Goal: Information Seeking & Learning: Learn about a topic

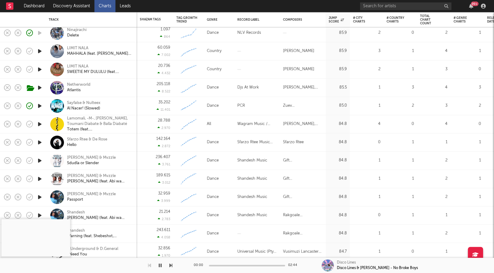
click at [42, 87] on icon "button" at bounding box center [40, 88] width 6 height 8
click at [103, 86] on div "Netherworld Atlantis" at bounding box center [99, 87] width 65 height 11
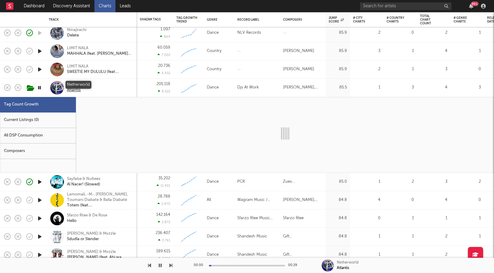
click at [80, 84] on div "Netherworld" at bounding box center [78, 84] width 23 height 5
select select "3m"
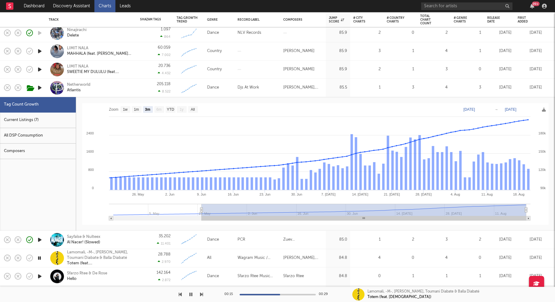
click at [121, 92] on div "Netherworld Atlantis" at bounding box center [99, 87] width 65 height 11
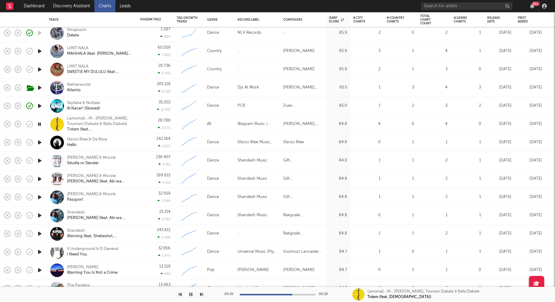
click at [38, 143] on icon "button" at bounding box center [40, 143] width 6 height 8
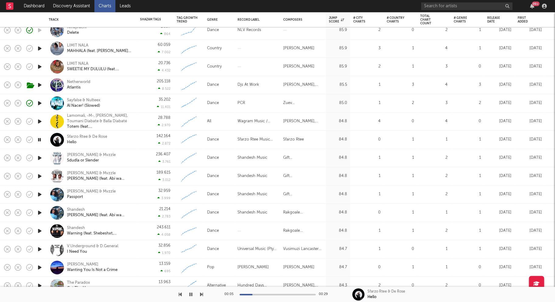
click at [36, 193] on div at bounding box center [40, 195] width 12 height 18
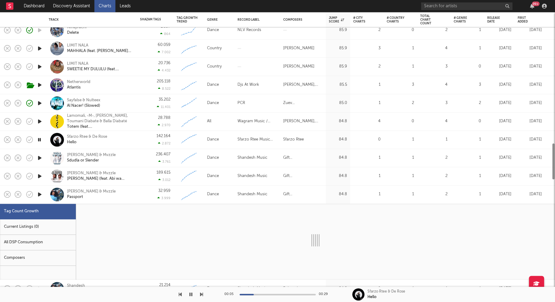
click at [38, 193] on icon "button" at bounding box center [40, 195] width 6 height 8
select select "1w"
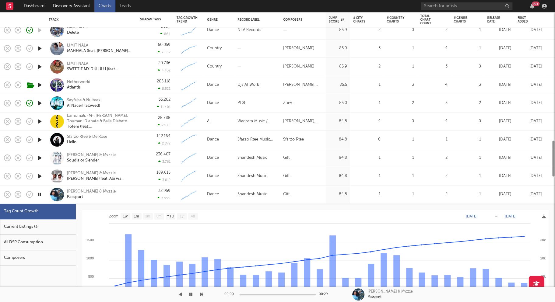
click at [119, 203] on div "Shandesh & Mvzzle Passport" at bounding box center [91, 195] width 85 height 18
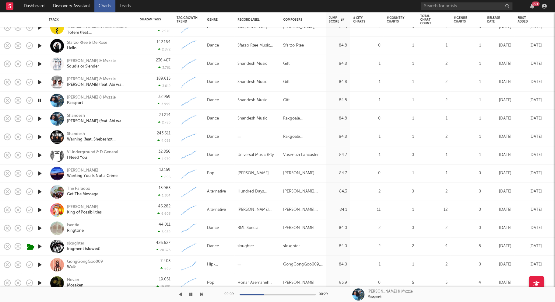
click at [41, 229] on icon "button" at bounding box center [40, 229] width 6 height 8
click at [259, 273] on div "00:01 00:29" at bounding box center [277, 294] width 107 height 15
click at [269, 273] on div at bounding box center [278, 295] width 76 height 2
drag, startPoint x: 283, startPoint y: 294, endPoint x: 287, endPoint y: 295, distance: 3.4
click at [284, 273] on div at bounding box center [278, 295] width 76 height 2
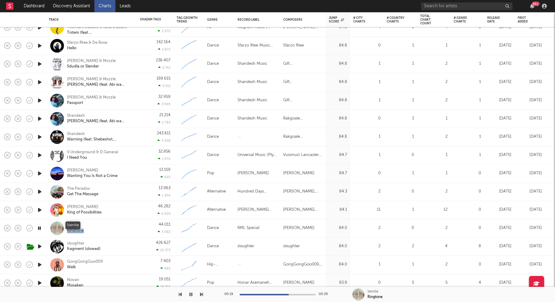
drag, startPoint x: 82, startPoint y: 232, endPoint x: 67, endPoint y: 227, distance: 15.6
click at [67, 227] on div "Isentie Ringtone" at bounding box center [99, 228] width 65 height 11
copy link "Isentie Ringtone"
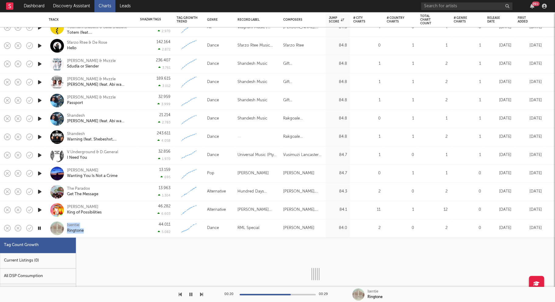
click at [38, 228] on icon "button" at bounding box center [40, 229] width 6 height 8
select select "3m"
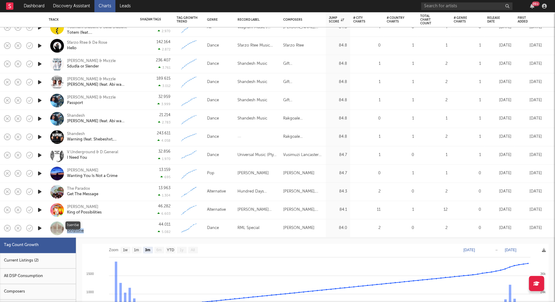
click at [75, 226] on div "Isentie" at bounding box center [75, 225] width 17 height 5
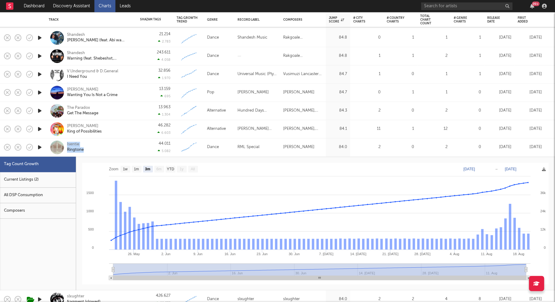
copy div "Isentie Ringtone"
drag, startPoint x: 92, startPoint y: 150, endPoint x: 65, endPoint y: 144, distance: 27.6
click at [65, 144] on div "Isentie Ringtone" at bounding box center [91, 148] width 85 height 18
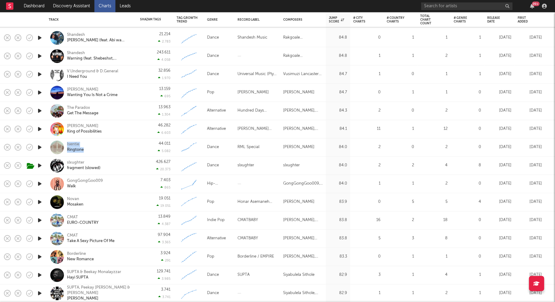
click at [38, 145] on icon "button" at bounding box center [40, 148] width 6 height 8
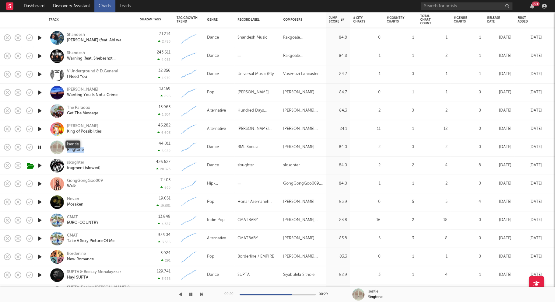
click at [95, 146] on div "Isentie Ringtone" at bounding box center [99, 147] width 65 height 11
select select "3m"
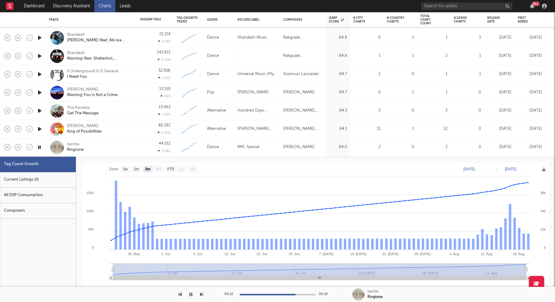
drag, startPoint x: 49, startPoint y: 167, endPoint x: 47, endPoint y: 171, distance: 5.3
click at [49, 167] on div "Tag Count Growth" at bounding box center [38, 165] width 76 height 16
click at [40, 176] on div "Current Listings (2)" at bounding box center [38, 180] width 76 height 16
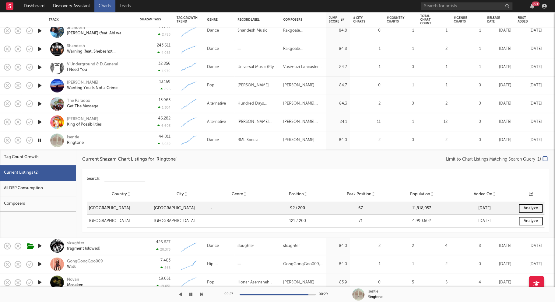
click at [115, 144] on div "Isentie Ringtone" at bounding box center [99, 140] width 65 height 11
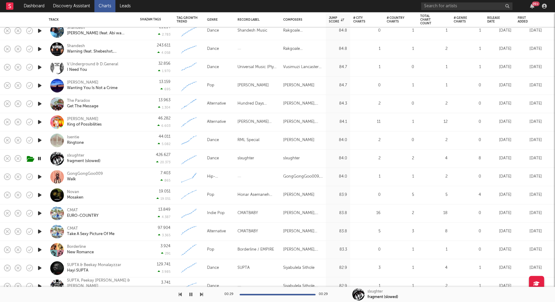
click at [35, 196] on div at bounding box center [40, 195] width 12 height 18
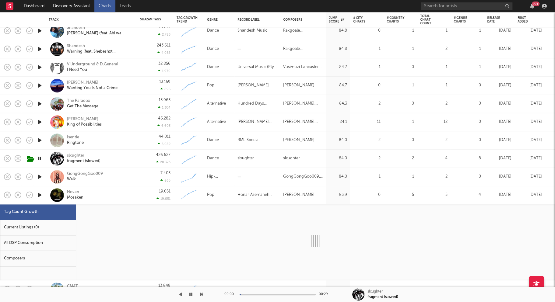
select select "1w"
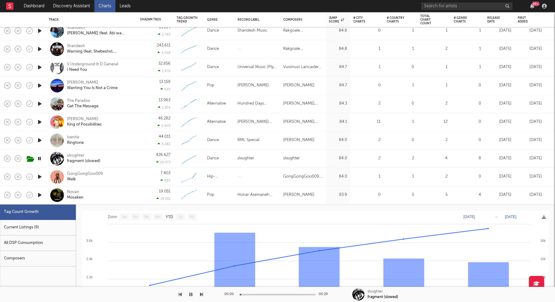
click at [123, 194] on div "Novan Mosaken" at bounding box center [99, 195] width 65 height 11
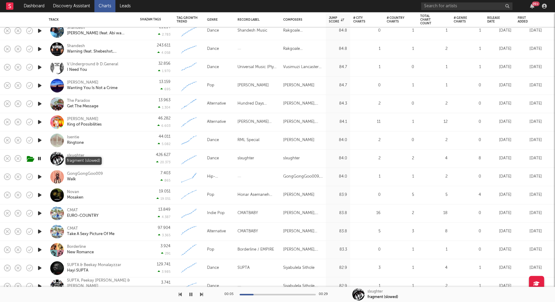
drag, startPoint x: 83, startPoint y: 162, endPoint x: 92, endPoint y: 166, distance: 10.6
click at [83, 162] on div "fragment (slowed)" at bounding box center [84, 161] width 34 height 5
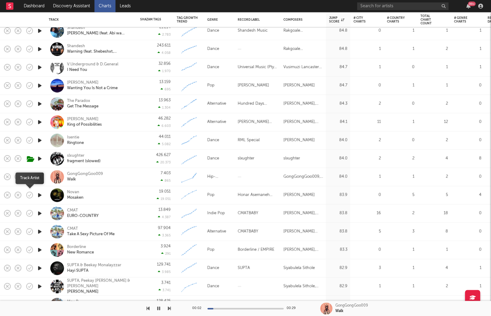
click at [40, 194] on icon "button" at bounding box center [40, 196] width 6 height 8
click at [38, 214] on icon "button" at bounding box center [40, 214] width 6 height 8
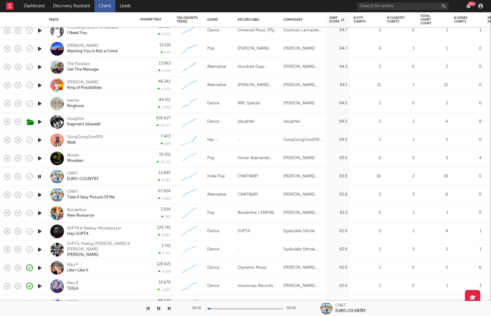
click at [43, 195] on div at bounding box center [40, 195] width 12 height 18
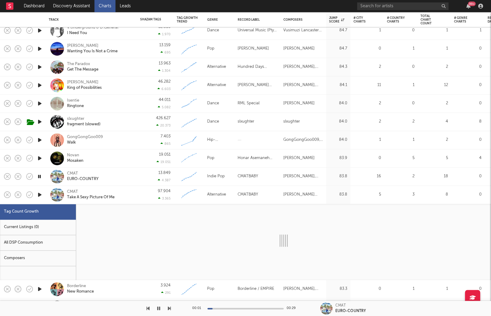
select select "3m"
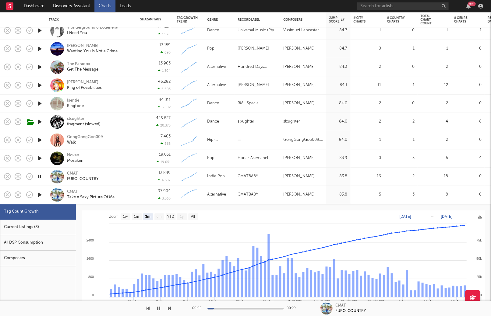
click at [132, 198] on div "CMAT Take A Sexy Picture Of Me" at bounding box center [99, 194] width 65 height 11
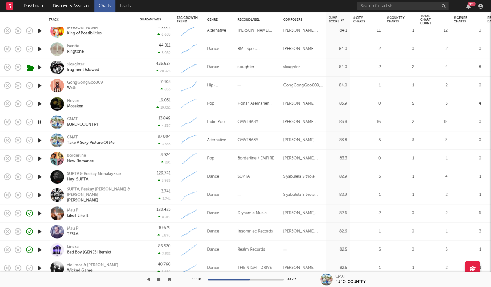
click at [37, 178] on icon "button" at bounding box center [40, 177] width 6 height 8
click at [40, 197] on icon "button" at bounding box center [40, 196] width 6 height 8
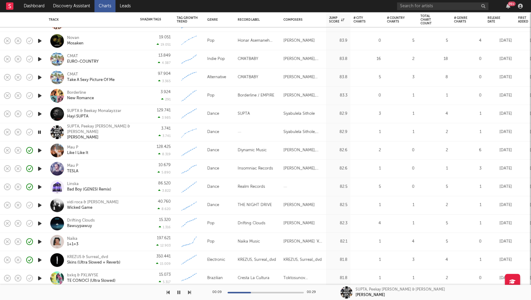
click at [41, 206] on icon "button" at bounding box center [40, 206] width 6 height 8
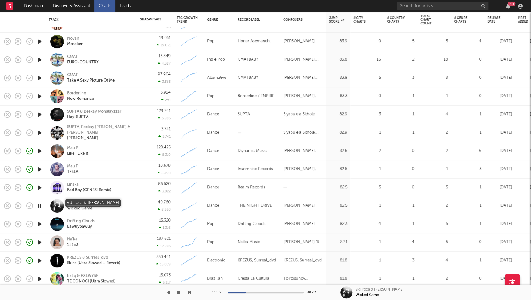
click at [90, 204] on div "vidi roca & Giorgio Gee" at bounding box center [92, 202] width 51 height 5
click at [104, 7] on link "Charts" at bounding box center [104, 6] width 21 height 12
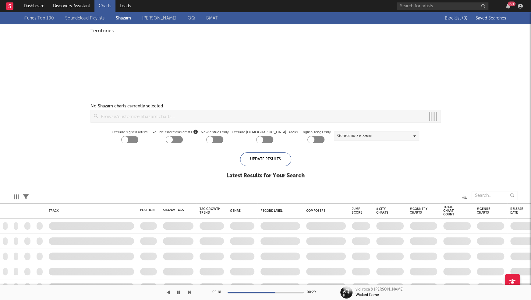
checkbox input "true"
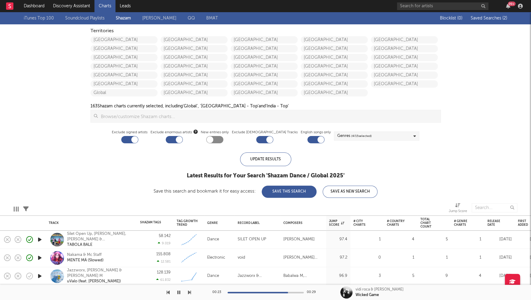
click at [92, 17] on link "Soundcloud Playlists" at bounding box center [84, 18] width 39 height 7
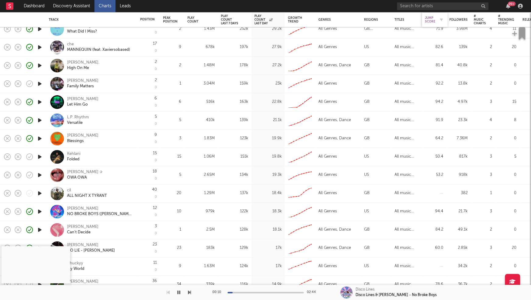
click at [432, 22] on div "Jump Score" at bounding box center [430, 19] width 10 height 7
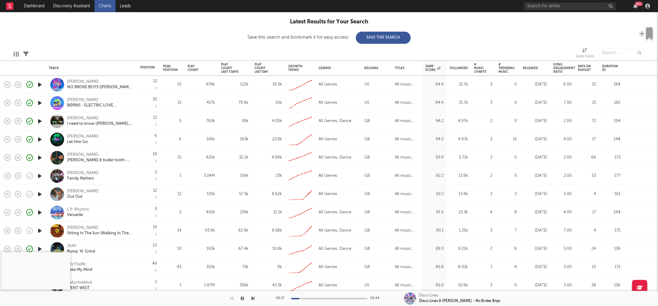
click at [39, 176] on icon "button" at bounding box center [40, 176] width 6 height 8
click at [302, 273] on div at bounding box center [329, 299] width 76 height 2
click at [305, 273] on div at bounding box center [329, 299] width 76 height 2
click at [312, 273] on div at bounding box center [329, 299] width 76 height 2
click at [41, 195] on icon "button" at bounding box center [40, 195] width 6 height 8
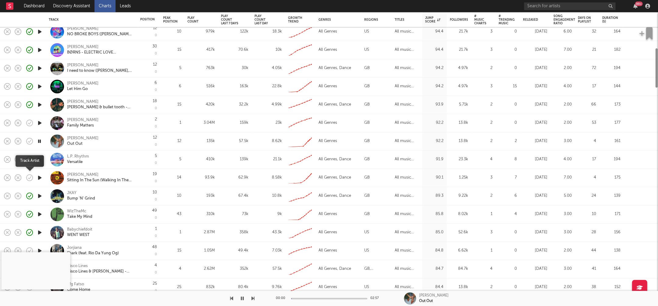
click at [30, 177] on icon "button" at bounding box center [29, 178] width 9 height 9
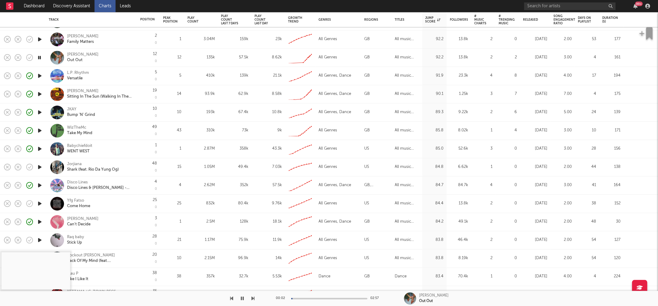
click at [41, 167] on icon "button" at bounding box center [40, 168] width 6 height 8
click at [41, 203] on icon "button" at bounding box center [40, 204] width 6 height 8
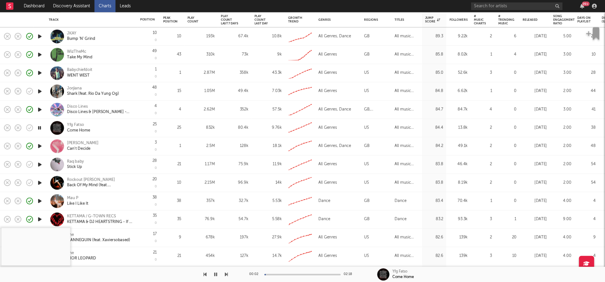
click at [39, 166] on icon "button" at bounding box center [40, 164] width 6 height 8
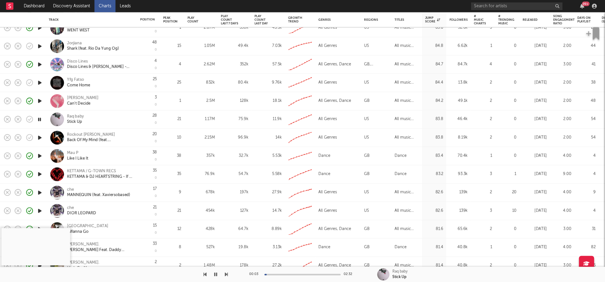
click at [275, 273] on div at bounding box center [302, 274] width 76 height 2
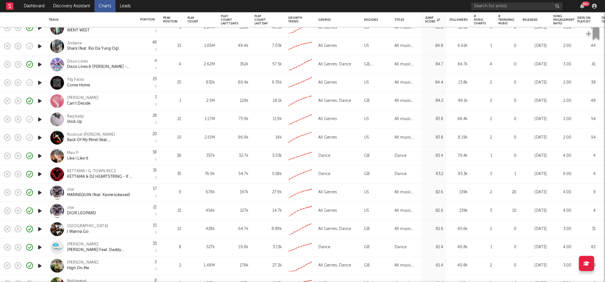
click at [40, 137] on icon "button" at bounding box center [40, 138] width 6 height 8
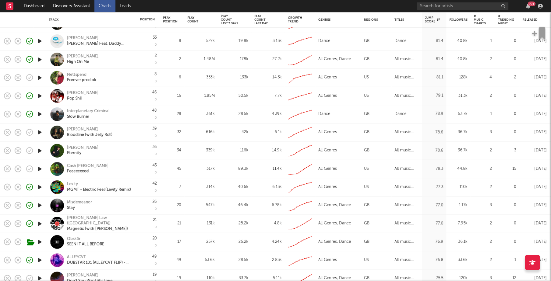
click at [41, 224] on icon "button" at bounding box center [40, 224] width 6 height 8
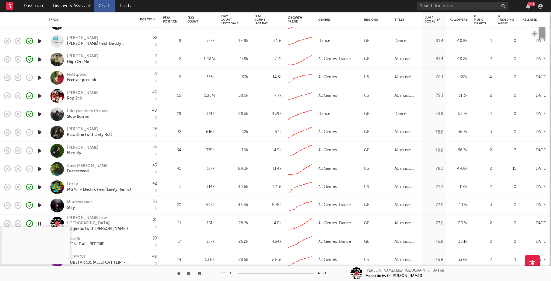
drag, startPoint x: 41, startPoint y: 224, endPoint x: 48, endPoint y: 216, distance: 10.3
click at [41, 224] on icon "button" at bounding box center [40, 224] width 6 height 8
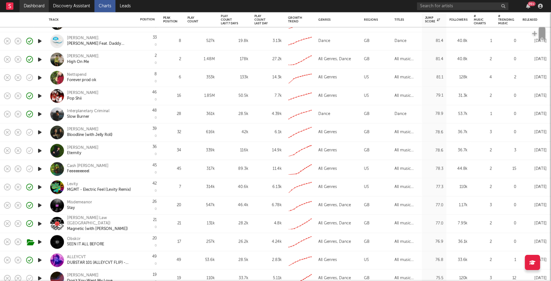
click at [29, 4] on link "Dashboard" at bounding box center [33, 6] width 29 height 12
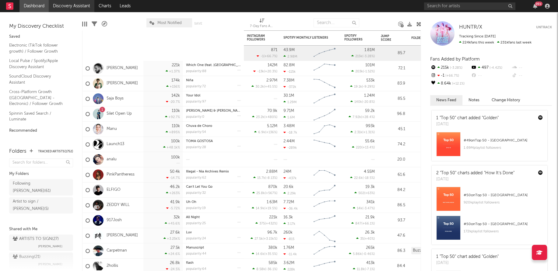
click at [57, 7] on link "Discovery Assistant" at bounding box center [72, 6] width 46 height 12
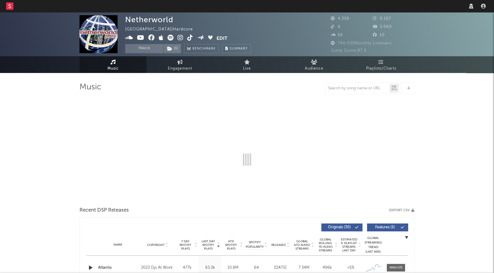
scroll to position [134, 0]
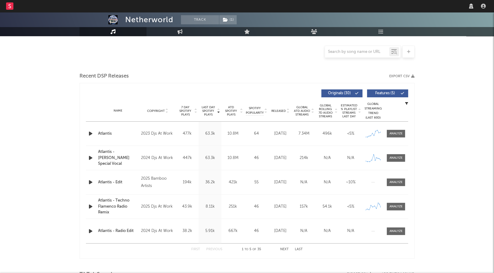
select select "6m"
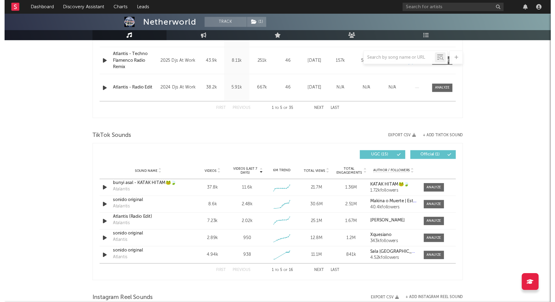
scroll to position [359, 0]
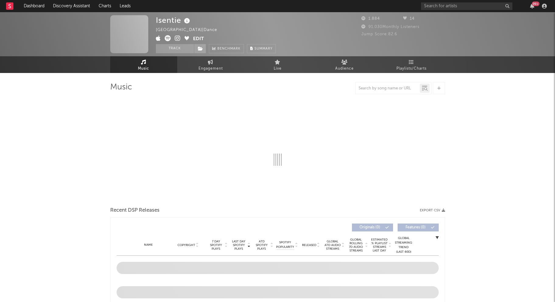
select select "1w"
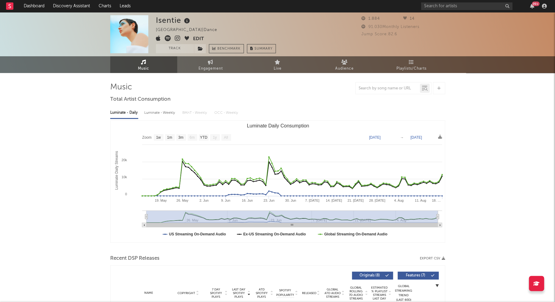
click at [187, 22] on icon at bounding box center [187, 21] width 9 height 9
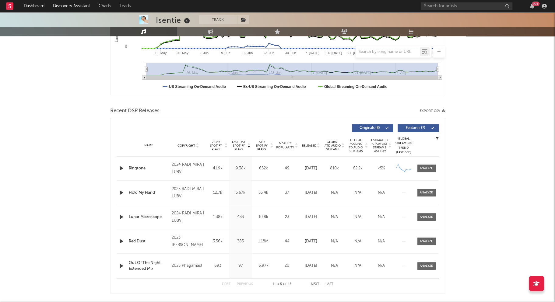
scroll to position [156, 0]
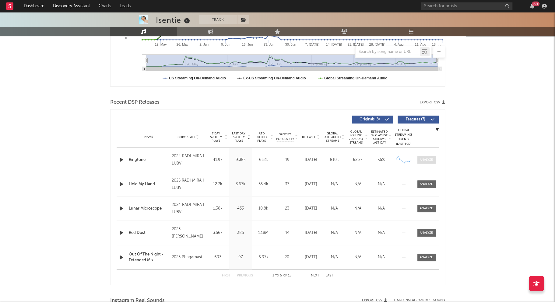
click at [429, 160] on div at bounding box center [426, 160] width 13 height 5
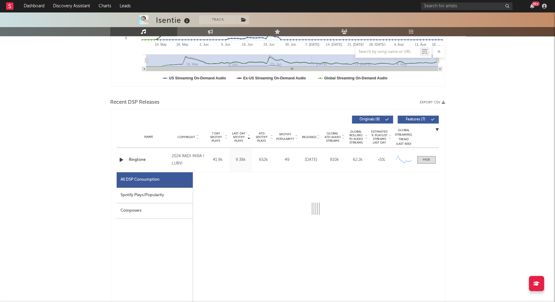
select select "1w"
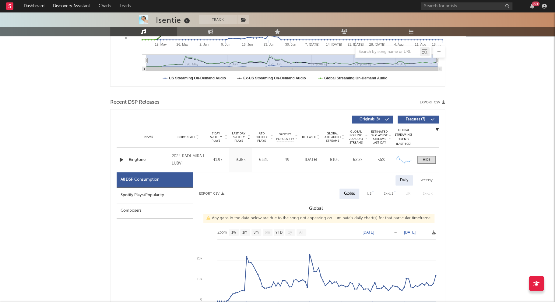
click at [157, 193] on div "Spotify Plays/Popularity" at bounding box center [155, 196] width 76 height 16
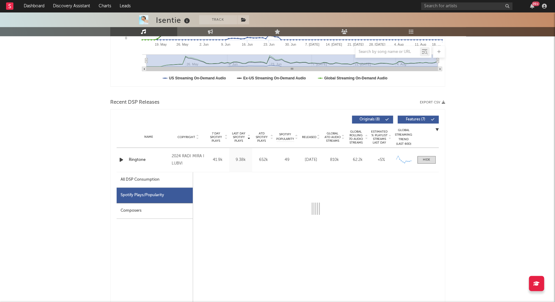
select select "1w"
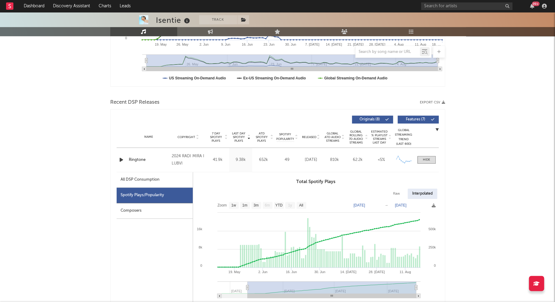
type input "2025-04-26"
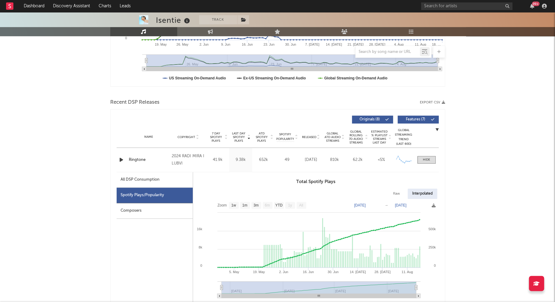
drag, startPoint x: 223, startPoint y: 285, endPoint x: 160, endPoint y: 272, distance: 64.2
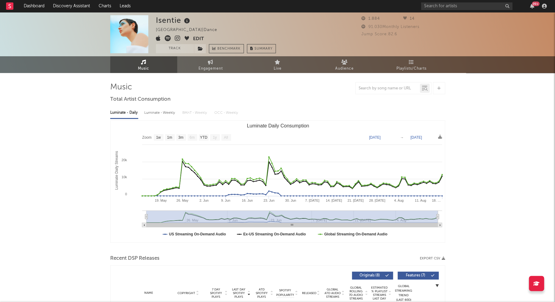
scroll to position [0, 0]
drag, startPoint x: 164, startPoint y: 18, endPoint x: 180, endPoint y: 18, distance: 16.2
click at [179, 18] on div "Isentie Turkey | Dance Edit Track Benchmark Summary 1.884 14 91.030 Monthly Lis…" at bounding box center [277, 34] width 555 height 44
copy div "Isentie"
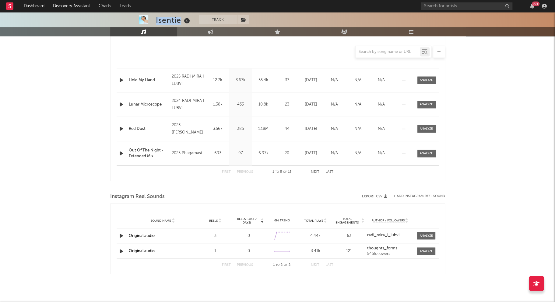
scroll to position [550, 0]
click at [402, 196] on button "+ Add Instagram Reel Sound" at bounding box center [419, 196] width 52 height 3
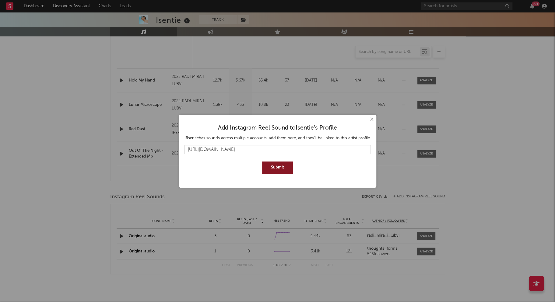
type input "https://www.instagram.com/reels/audio/1196025481510935/"
click at [286, 170] on button "Submit" at bounding box center [277, 168] width 31 height 12
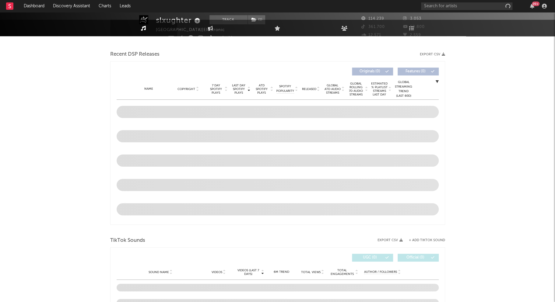
select select "6m"
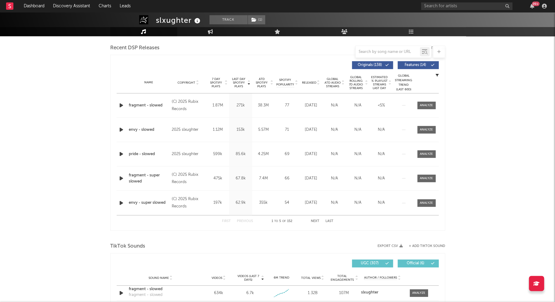
scroll to position [210, 0]
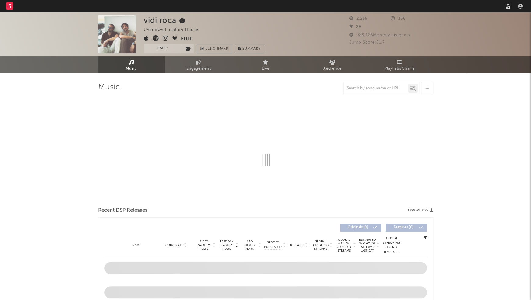
select select "6m"
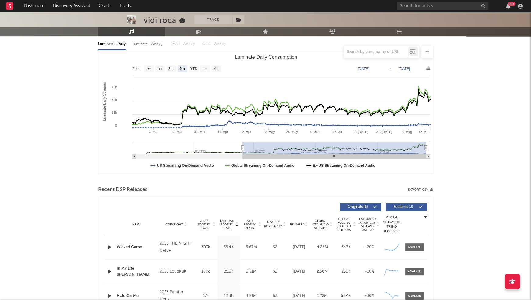
scroll to position [140, 0]
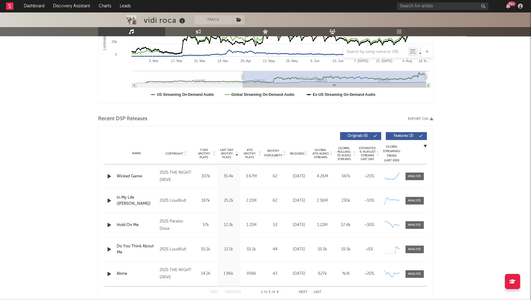
drag, startPoint x: 84, startPoint y: 4, endPoint x: 83, endPoint y: -4, distance: 7.7
click at [83, 0] on html "Dashboard Discovery Assistant Charts Leads 99 + Notifications Settings Mark all…" at bounding box center [265, 207] width 531 height 695
